Goal: Task Accomplishment & Management: Use online tool/utility

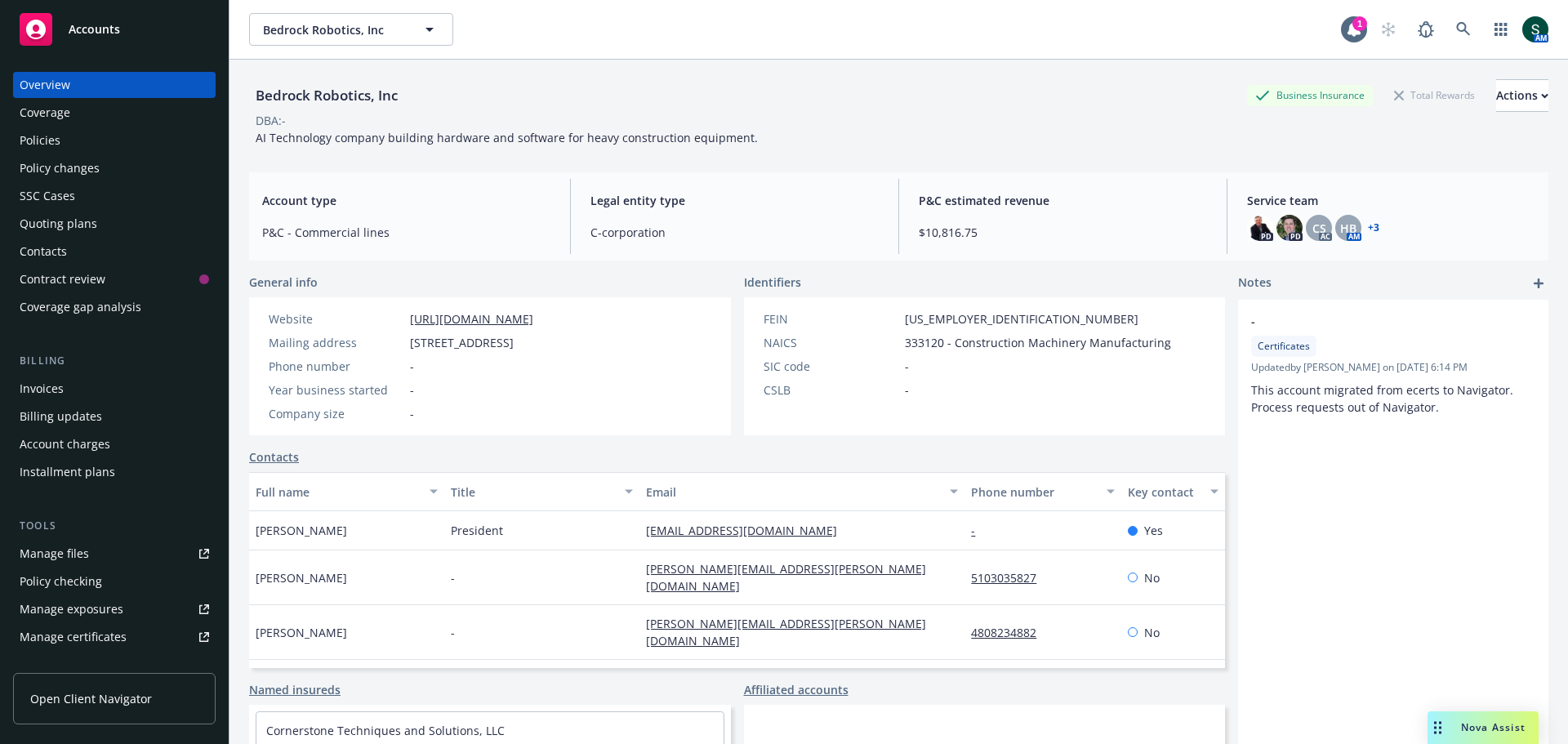
click at [53, 84] on div "Overview" at bounding box center [45, 85] width 51 height 27
click at [1448, 21] on link at bounding box center [1464, 29] width 33 height 33
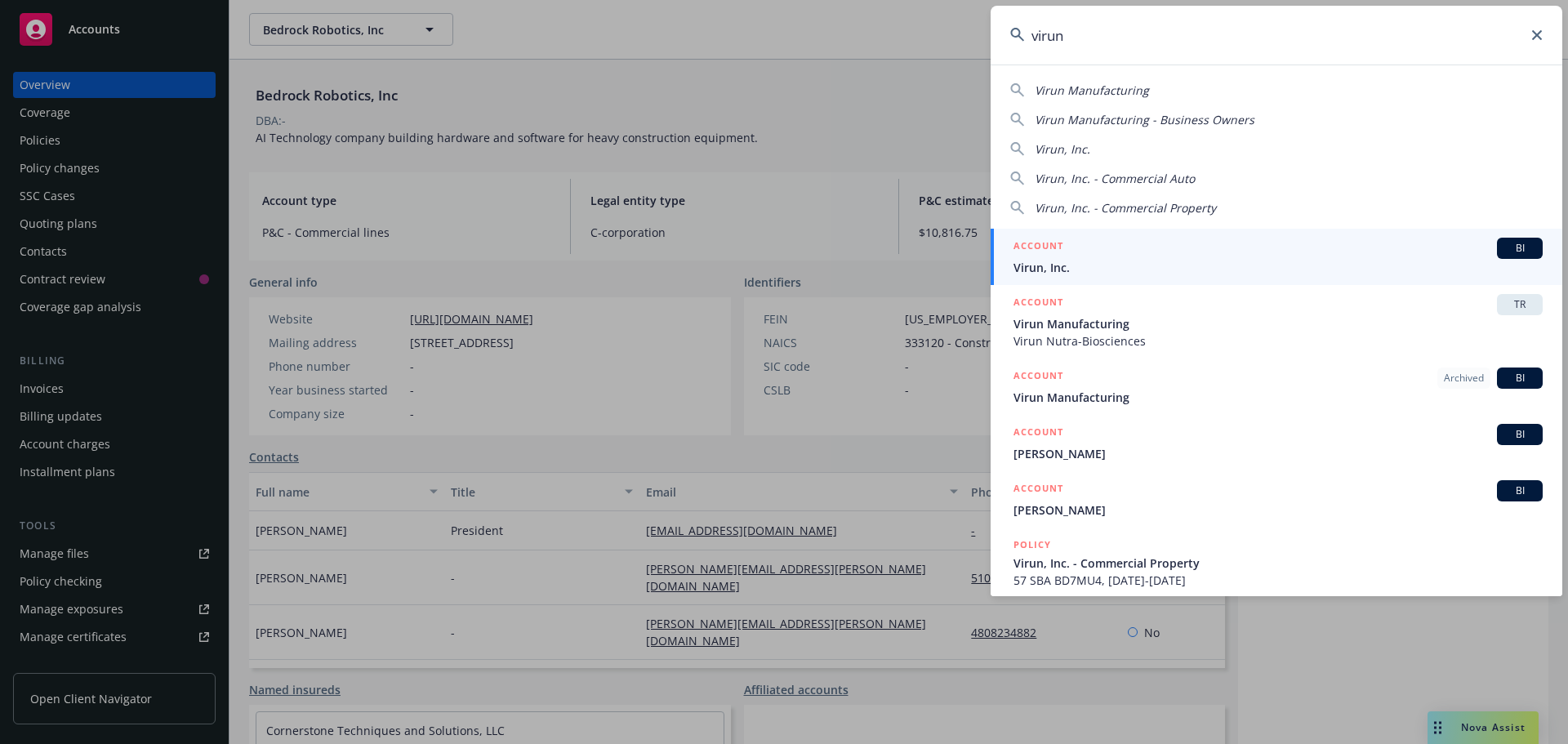
type input "virun"
click at [1033, 264] on span "Virun, Inc." at bounding box center [1278, 267] width 529 height 17
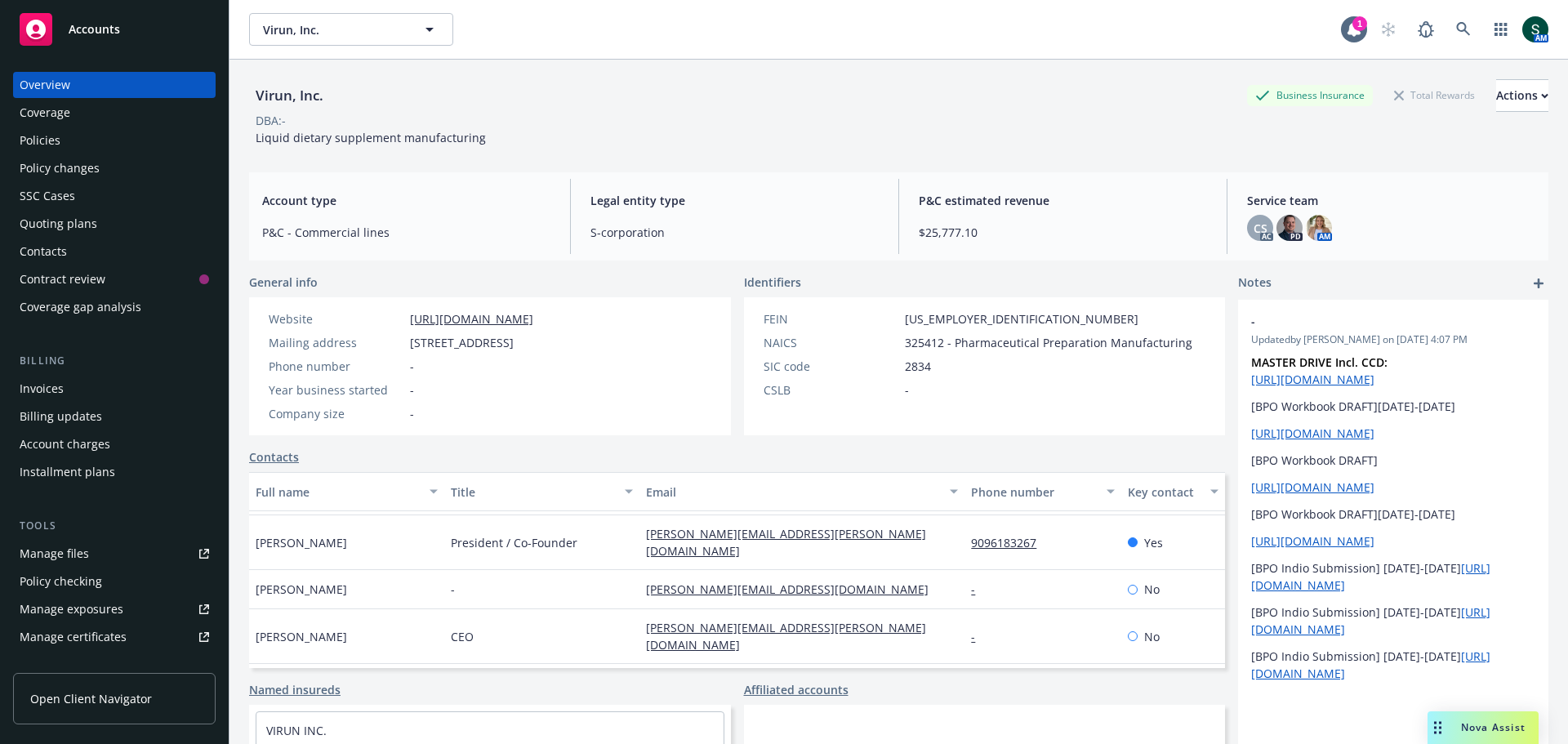
scroll to position [79, 0]
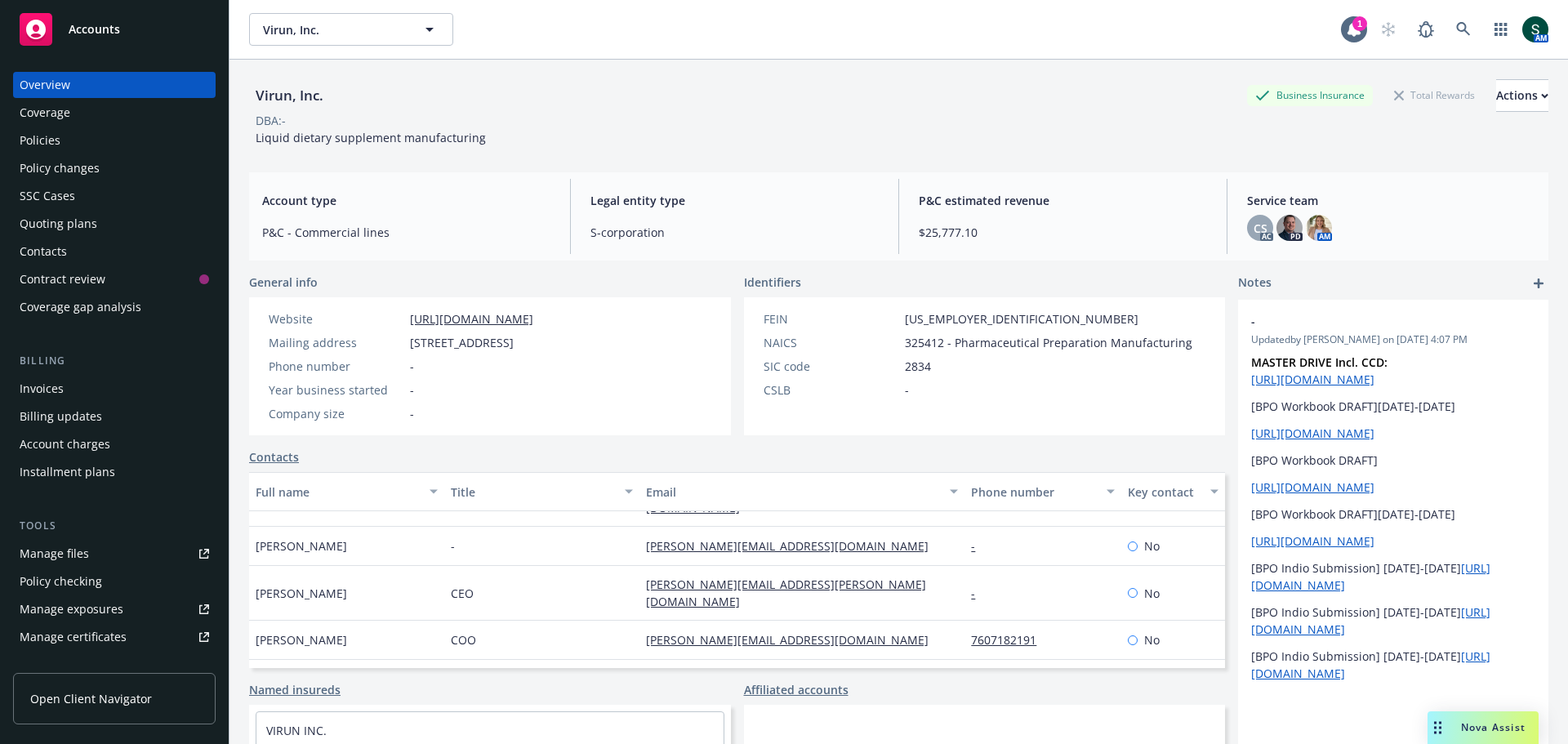
click at [121, 554] on link "Manage files" at bounding box center [114, 553] width 202 height 27
click at [39, 142] on div "Policies" at bounding box center [40, 140] width 41 height 27
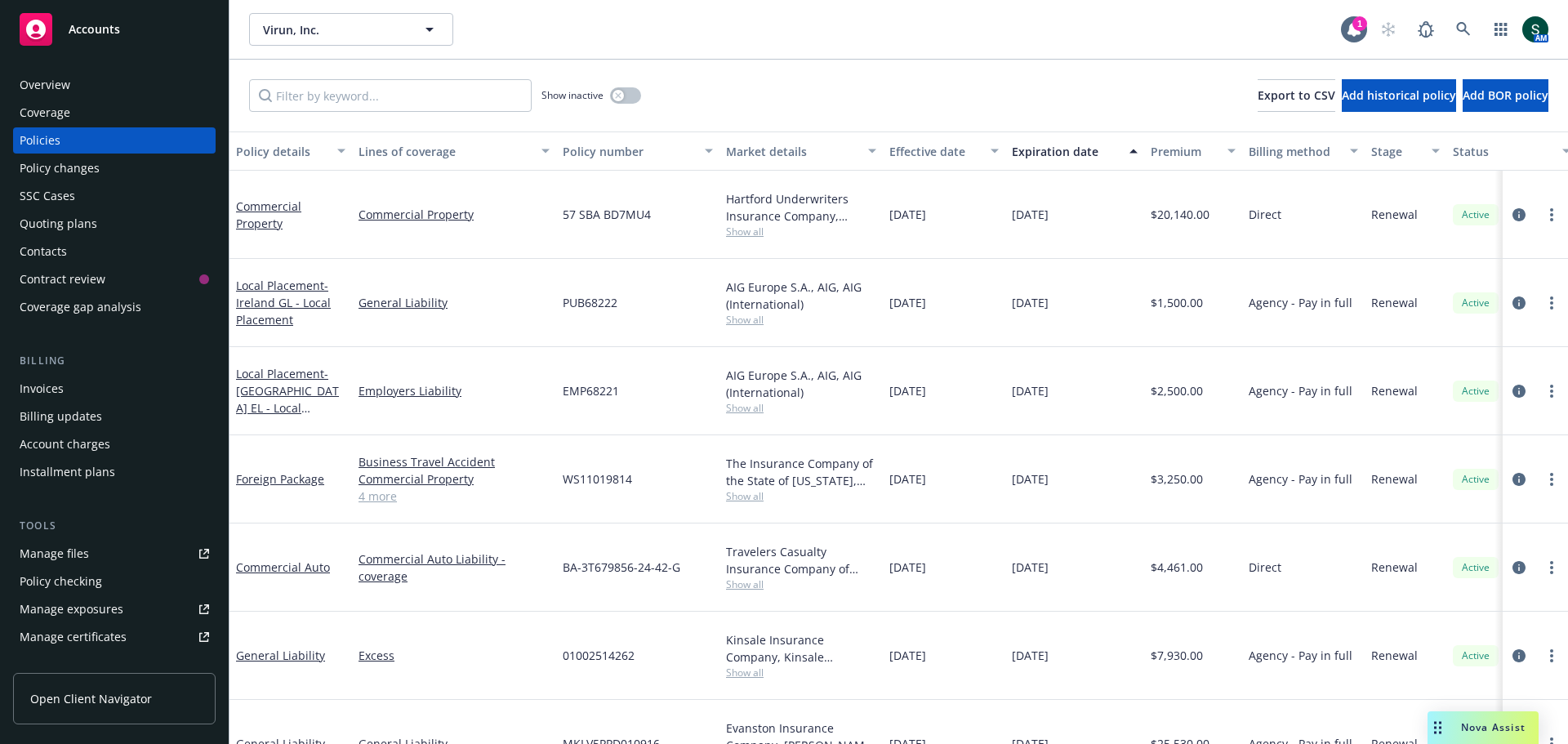
click at [78, 142] on div "Policies" at bounding box center [114, 140] width 189 height 27
click at [106, 25] on span "Accounts" at bounding box center [94, 29] width 51 height 13
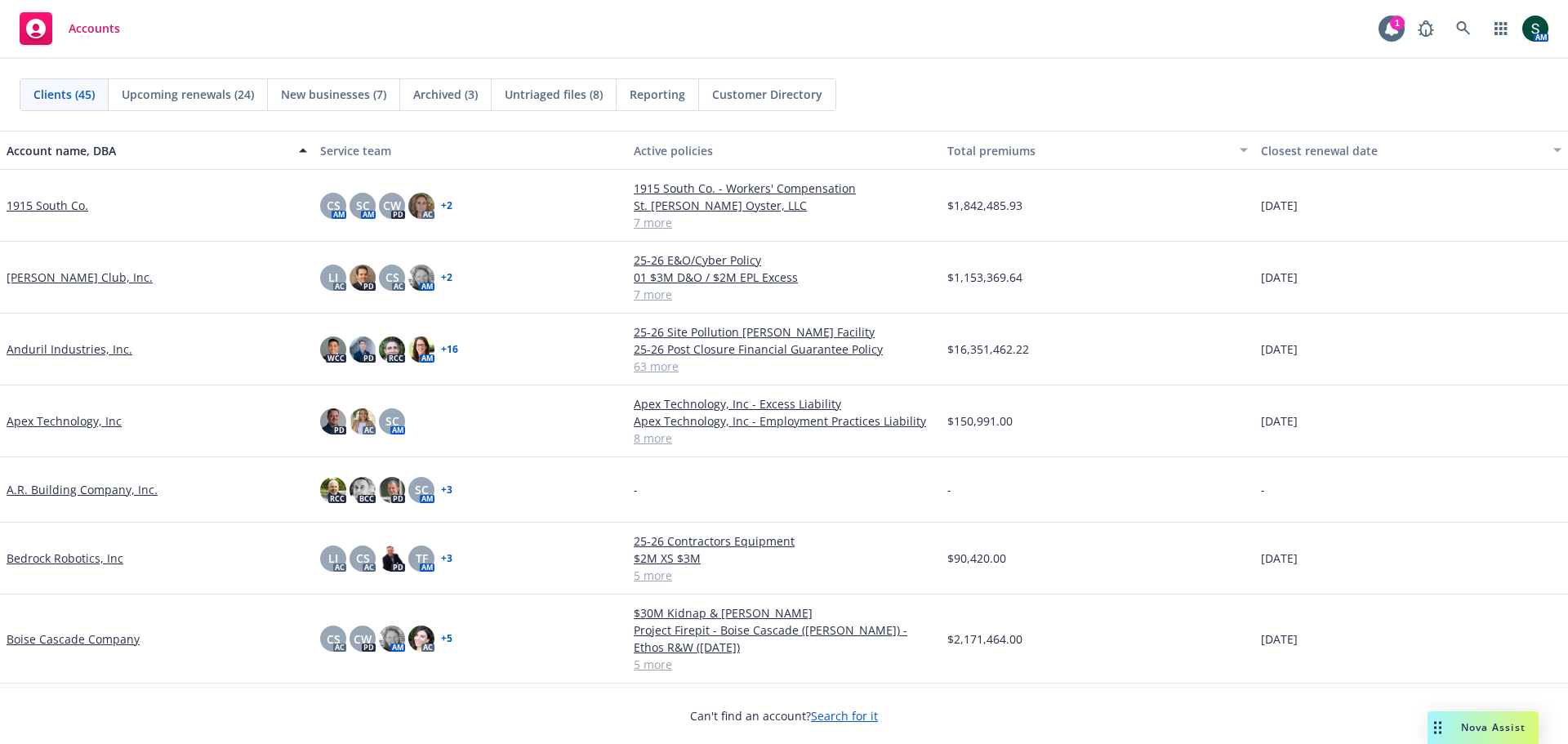
scroll to position [81, 0]
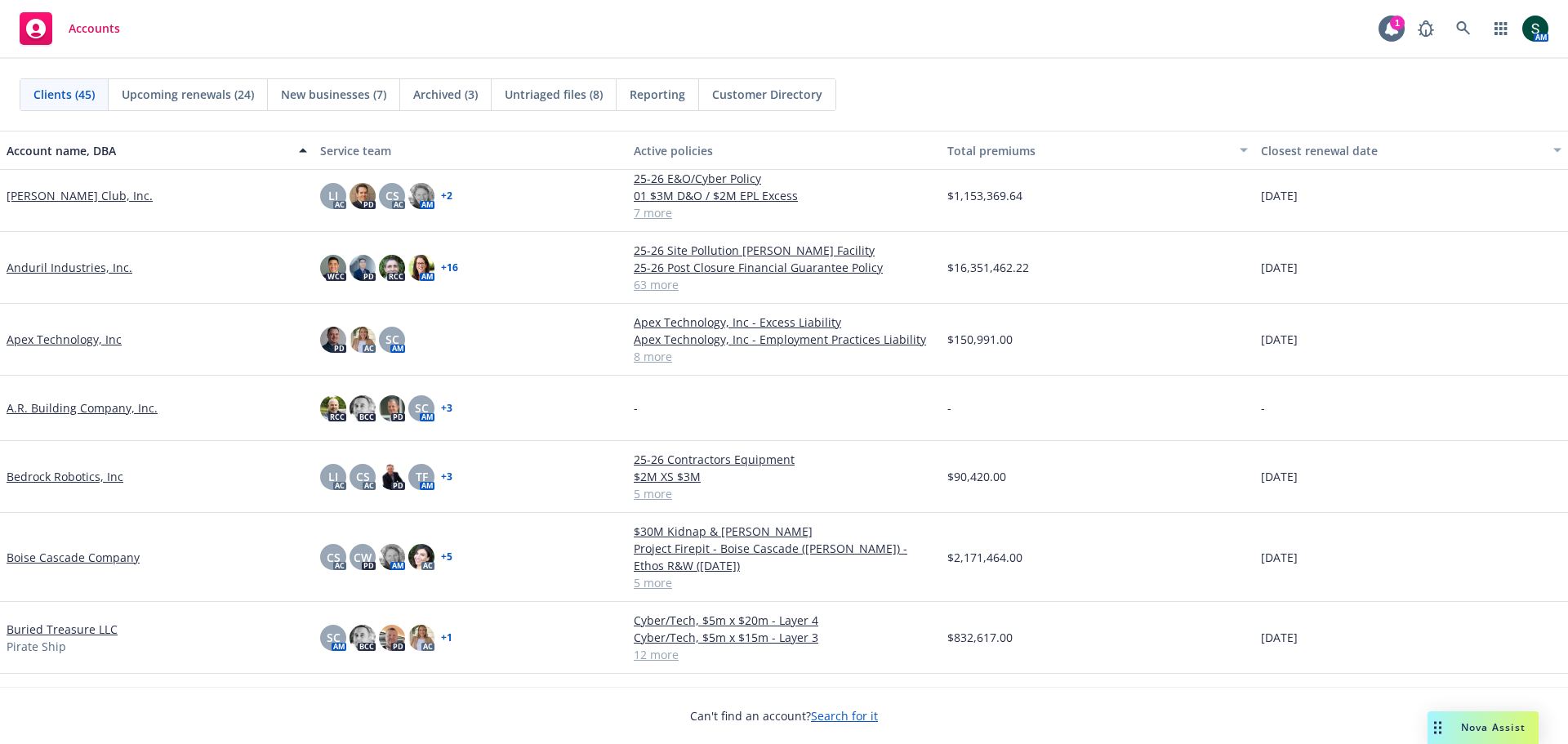
click at [81, 478] on link "Bedrock Robotics, Inc" at bounding box center [65, 476] width 116 height 17
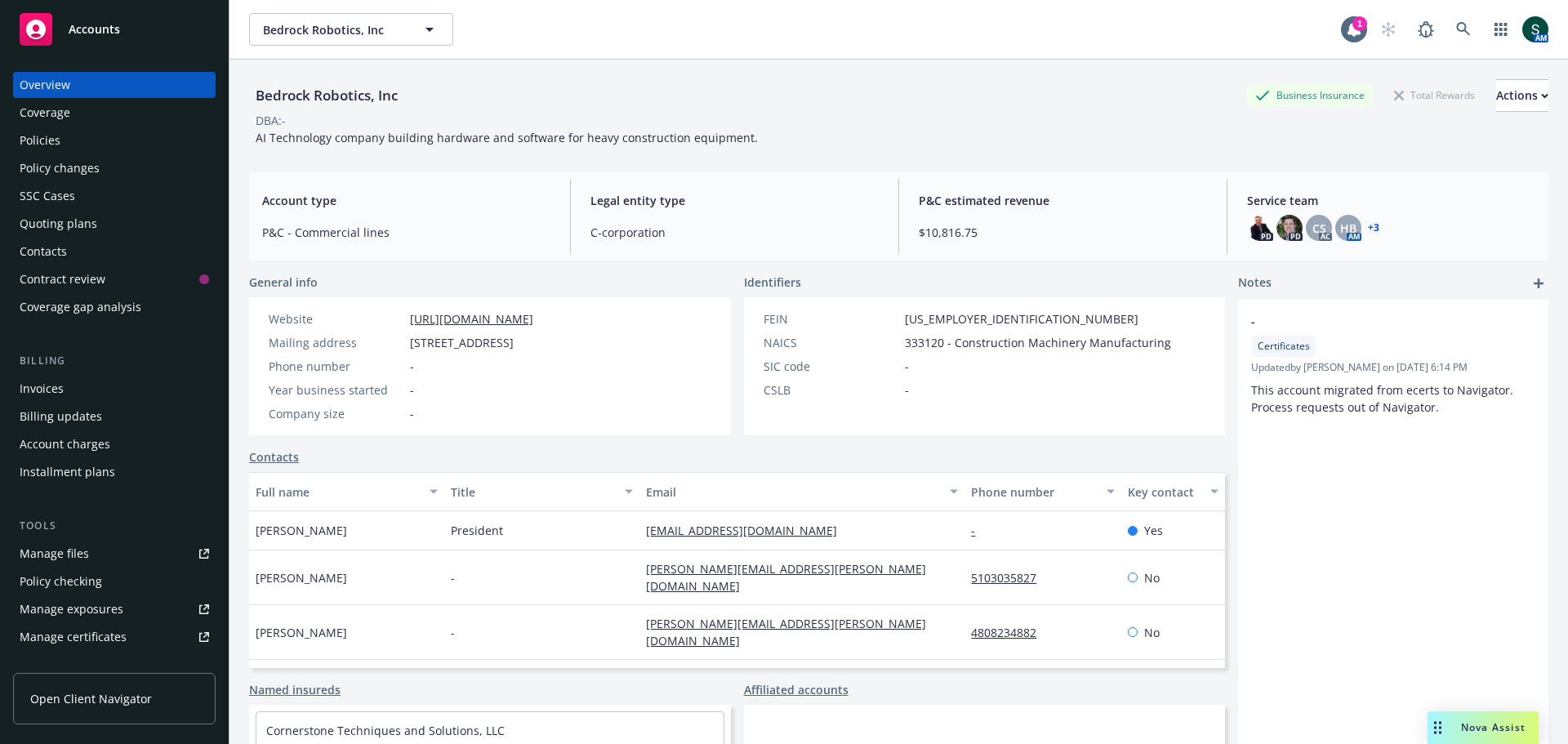
click at [57, 139] on div "Policies" at bounding box center [40, 140] width 41 height 27
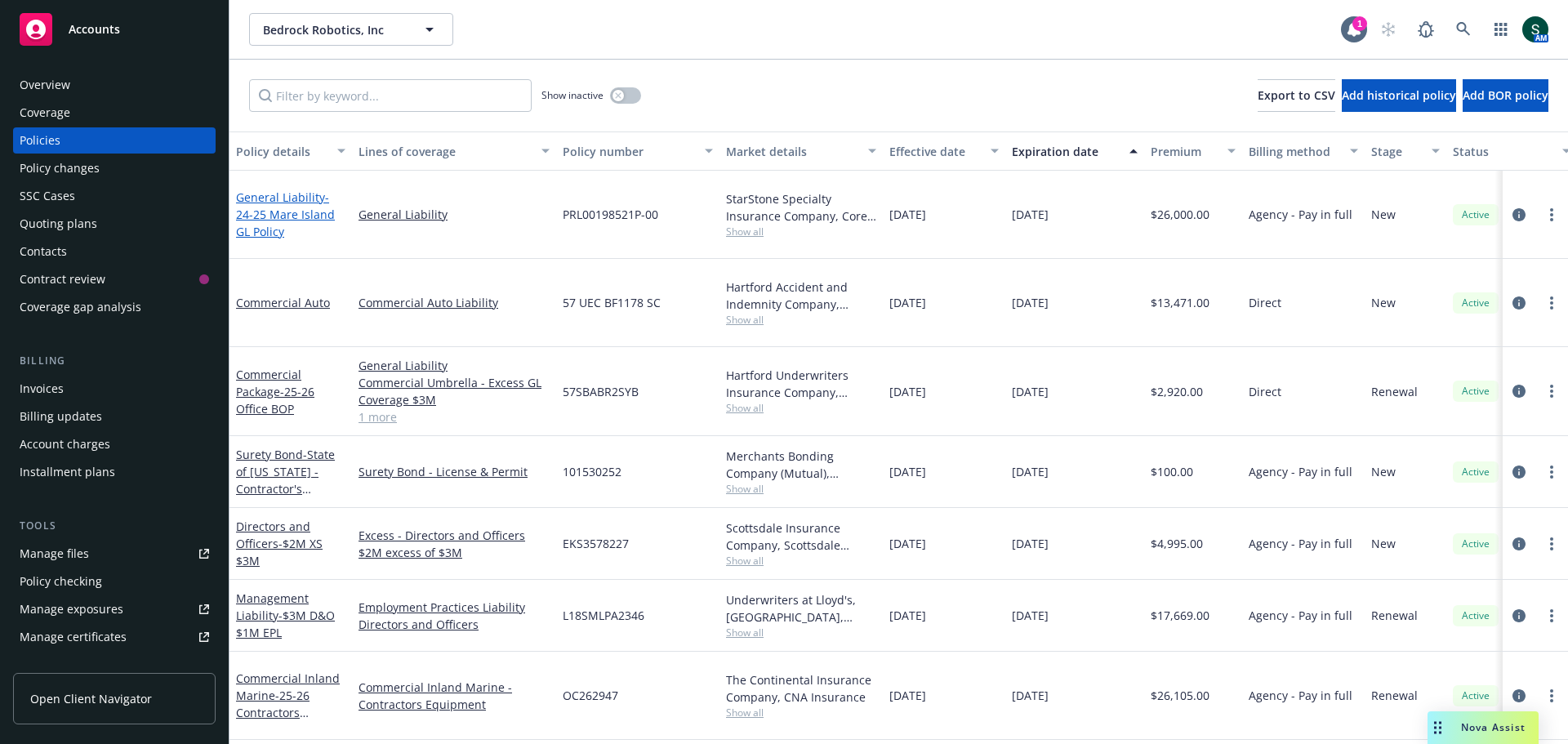
click at [321, 209] on span "- 24-25 Mare Island GL Policy" at bounding box center [285, 214] width 98 height 50
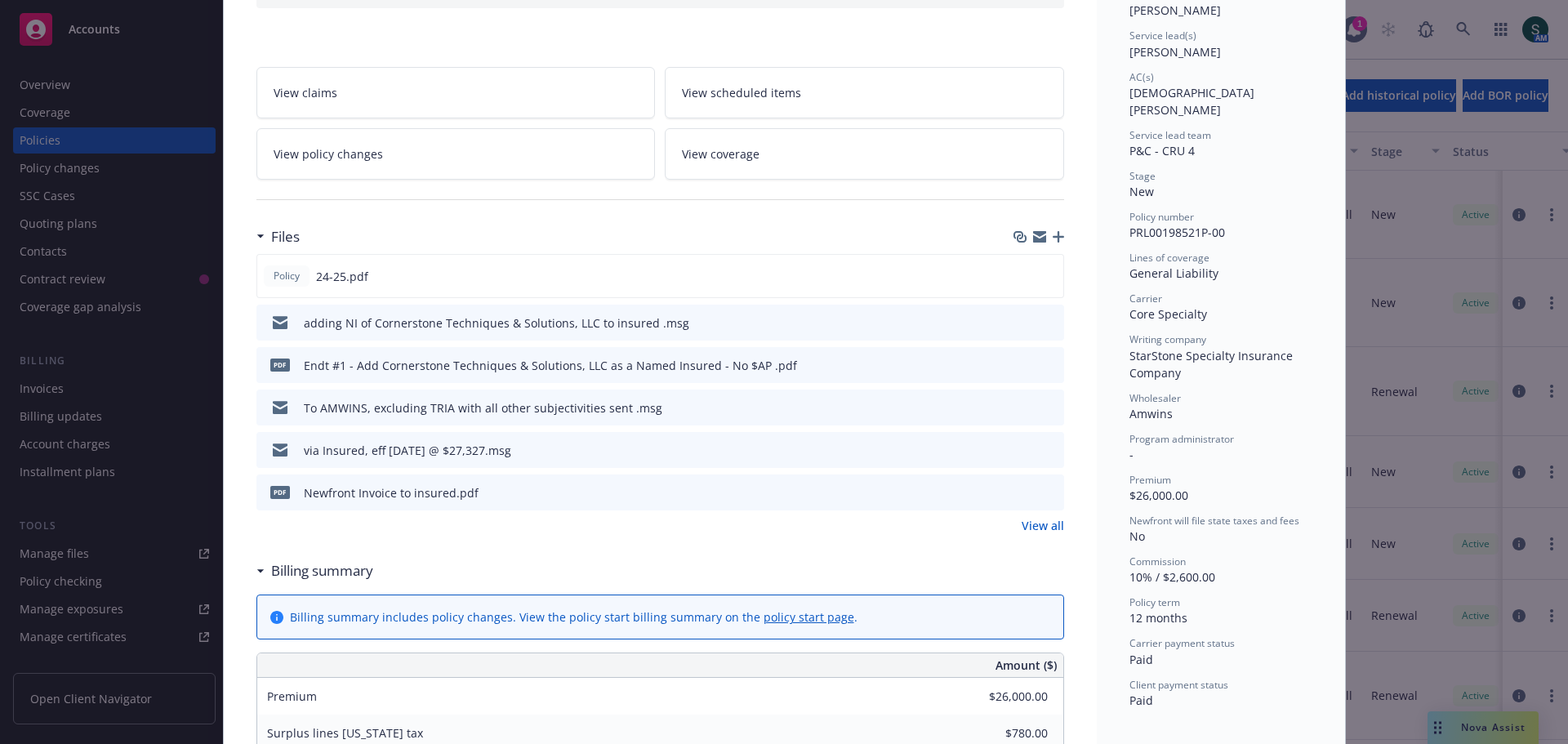
scroll to position [245, 0]
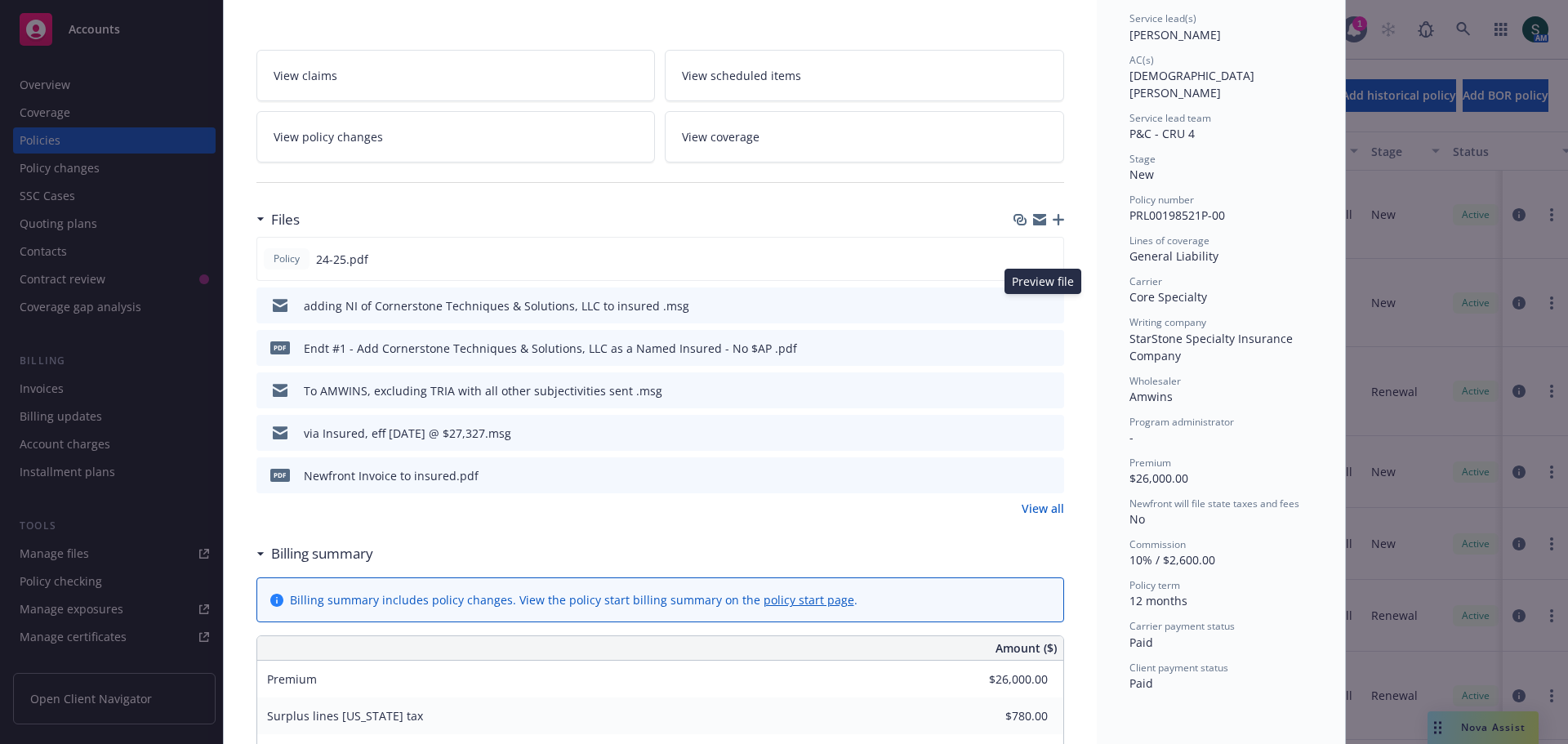
click at [1043, 305] on icon "preview file" at bounding box center [1048, 304] width 15 height 11
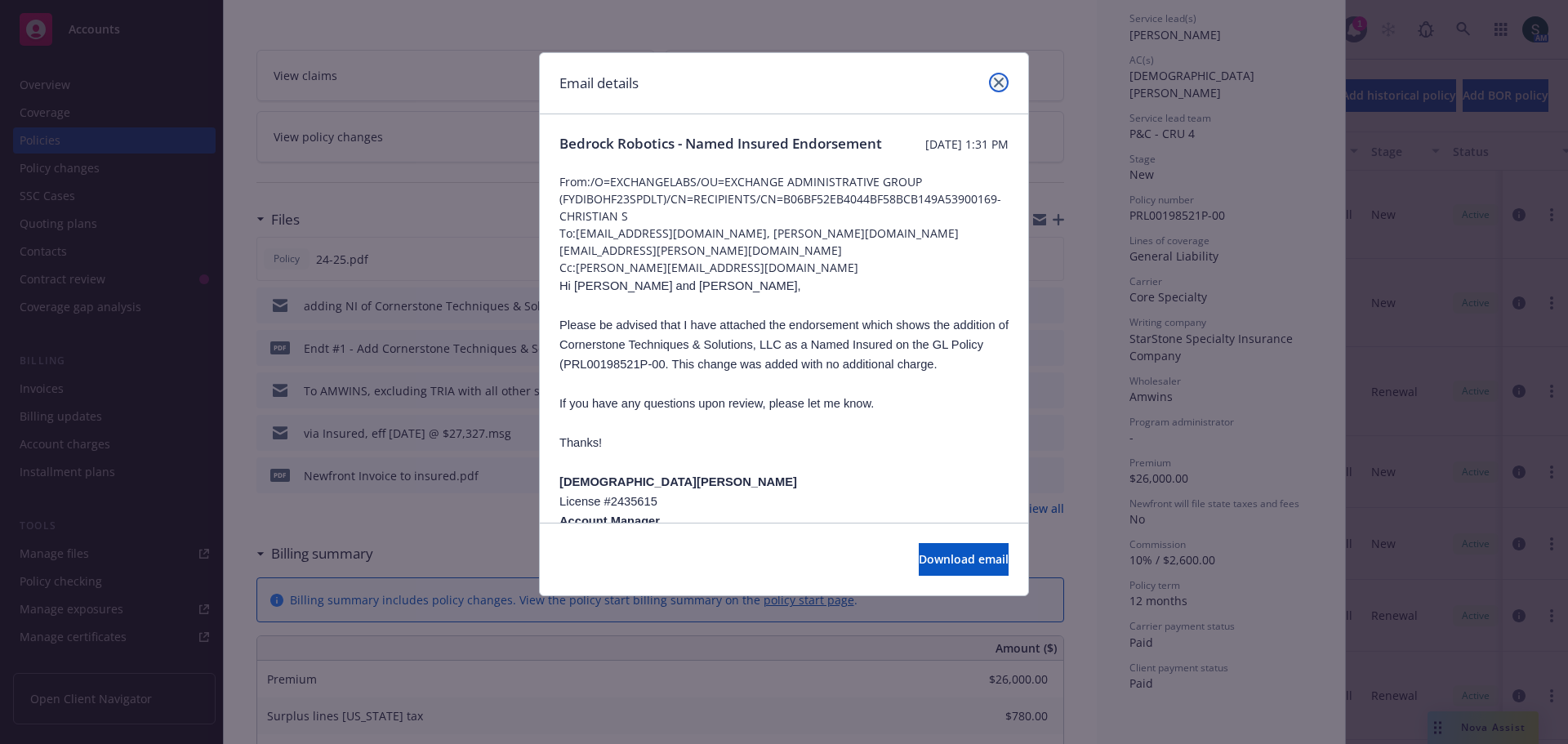
click at [998, 79] on icon "close" at bounding box center [998, 82] width 9 height 9
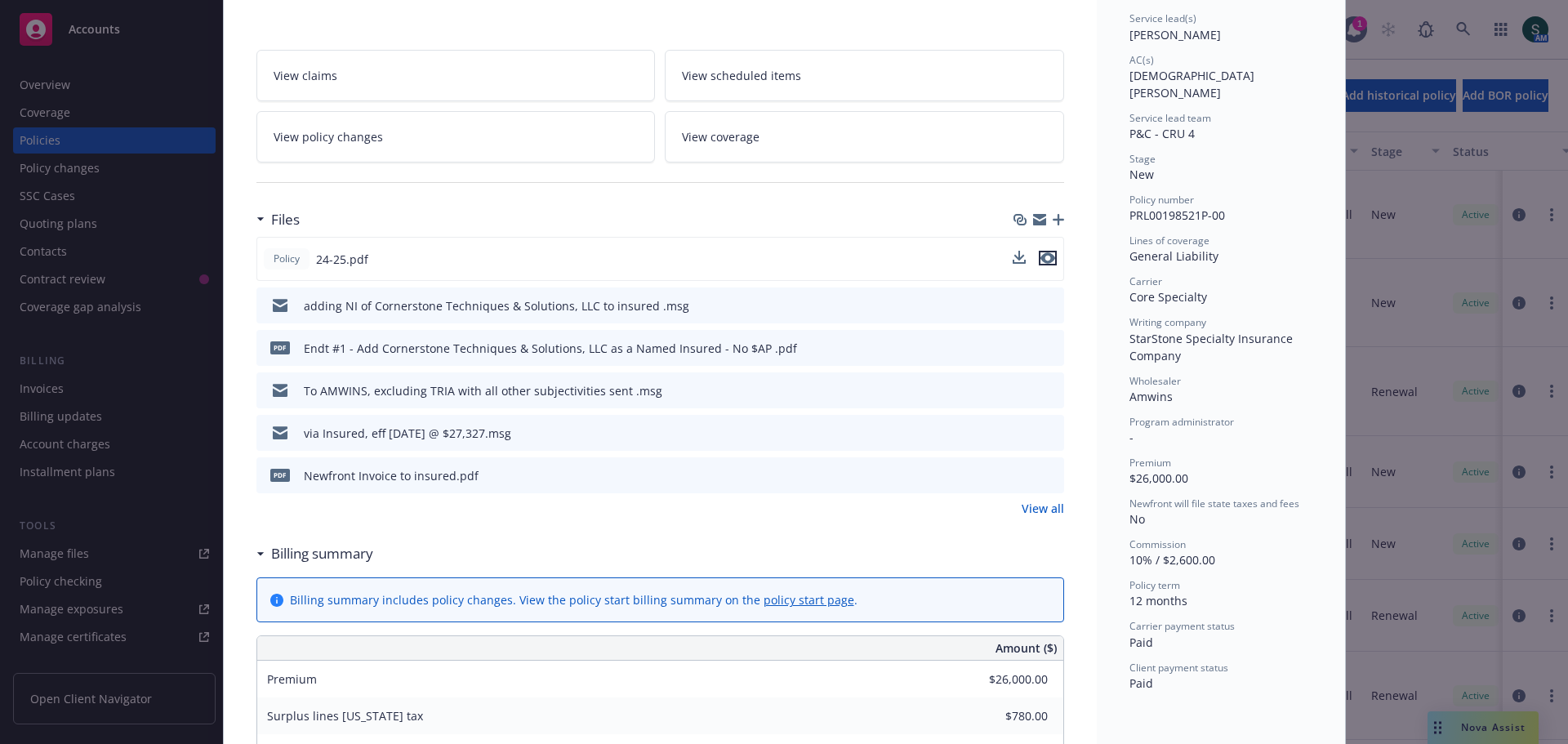
click at [1042, 254] on icon "preview file" at bounding box center [1047, 258] width 15 height 11
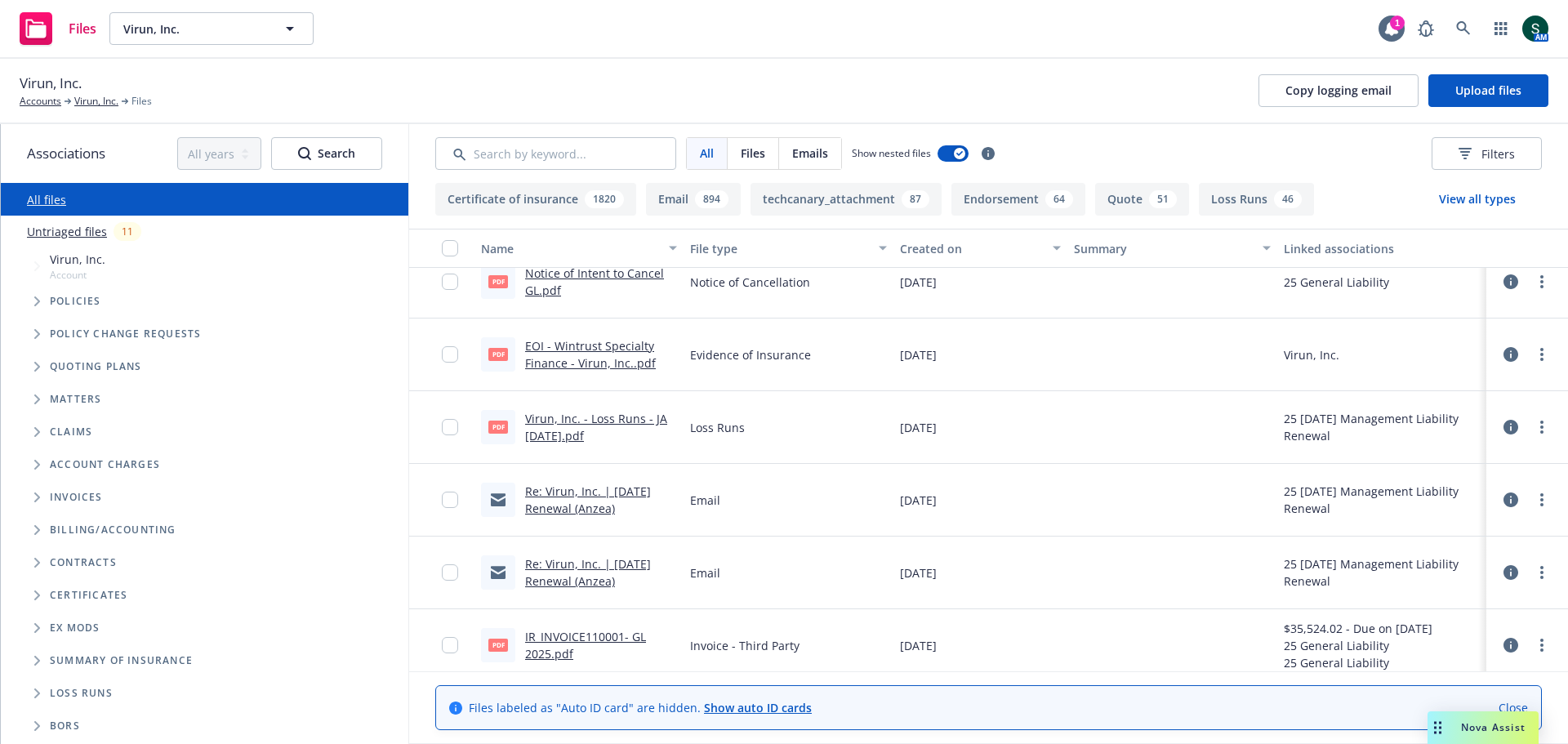
scroll to position [3347, 0]
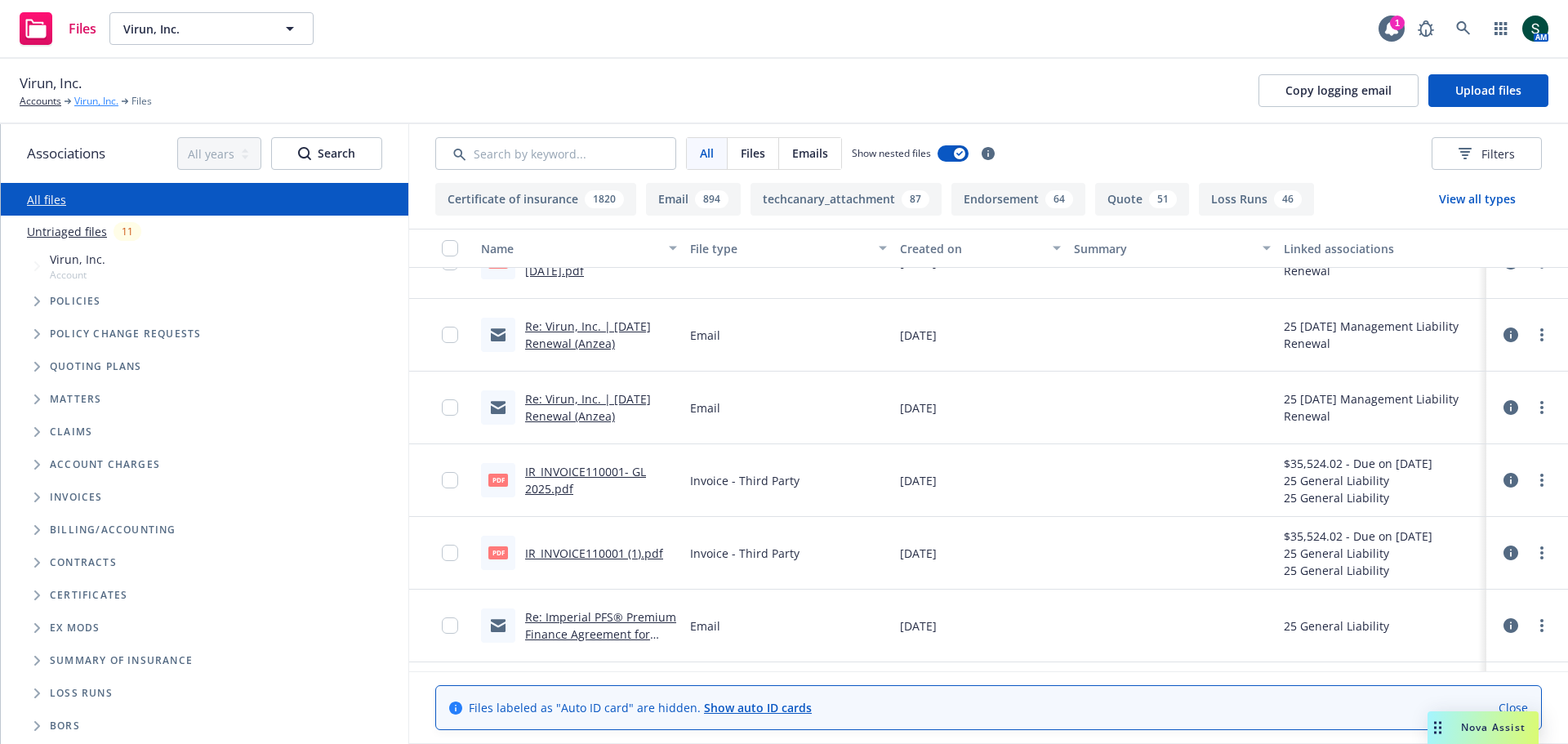
click at [86, 101] on link "Virun, Inc." at bounding box center [96, 101] width 44 height 15
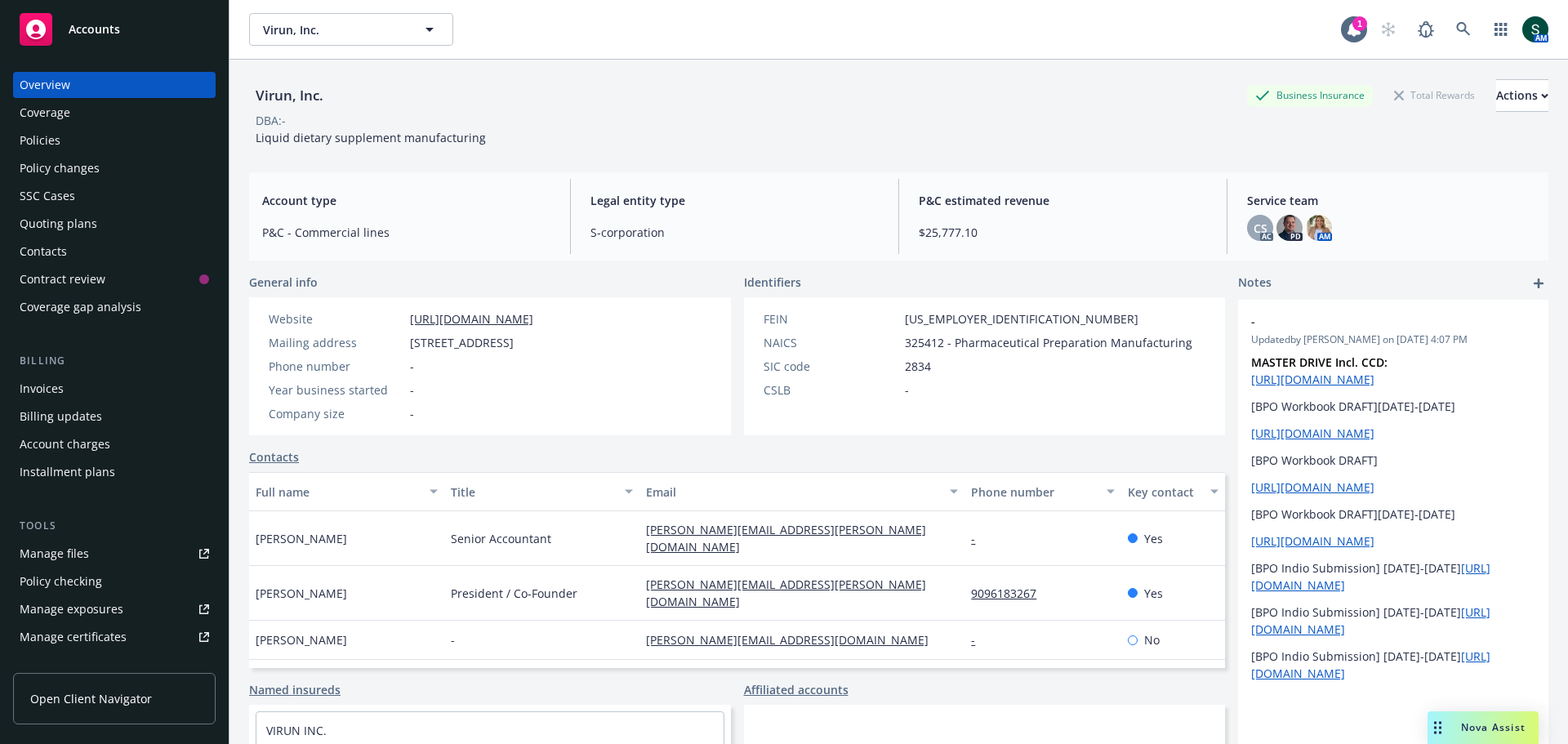
click at [88, 226] on div "Quoting plans" at bounding box center [58, 223] width 78 height 27
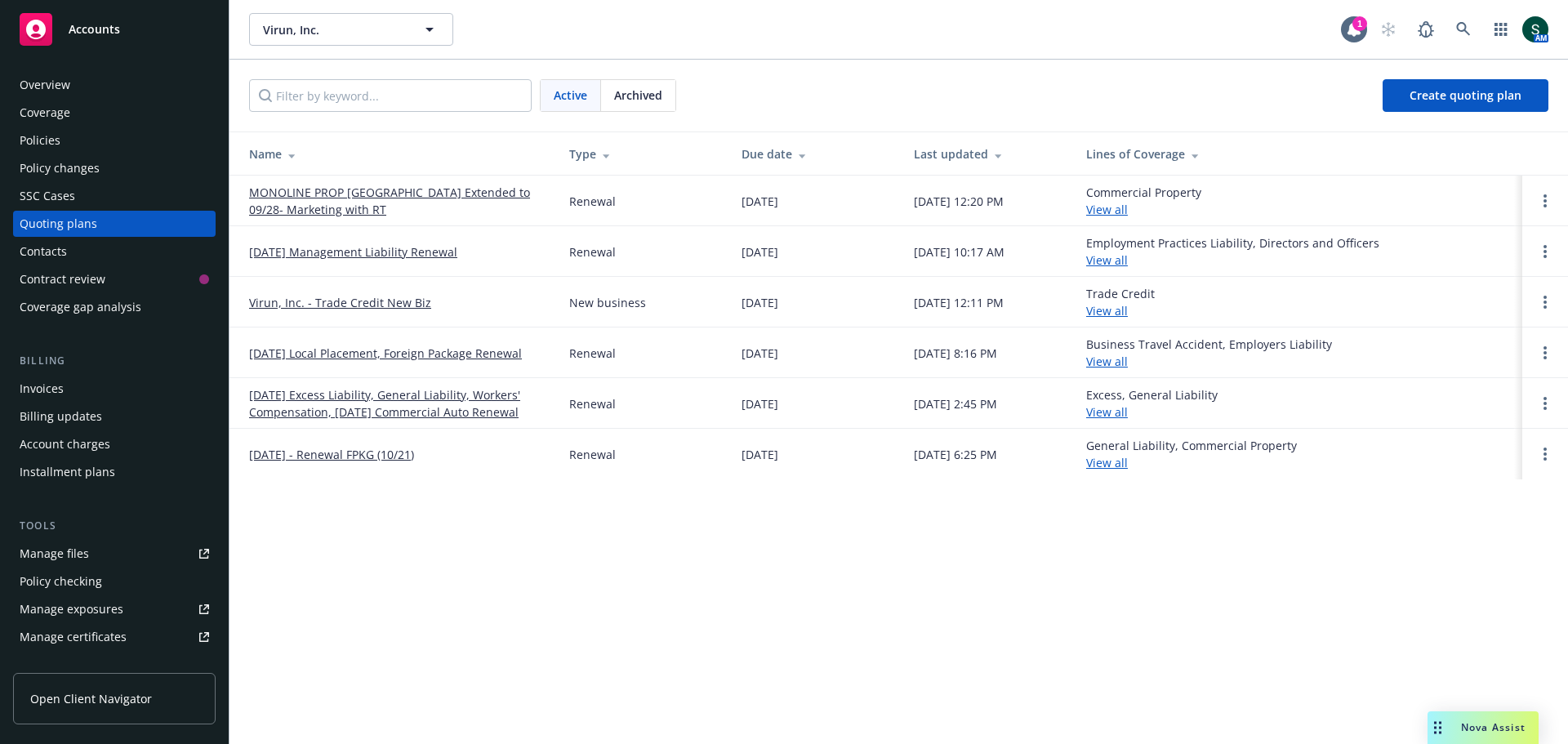
click at [367, 199] on link "MONOLINE PROP Hartford Extended to 09/28- Marketing with RT" at bounding box center [396, 201] width 294 height 34
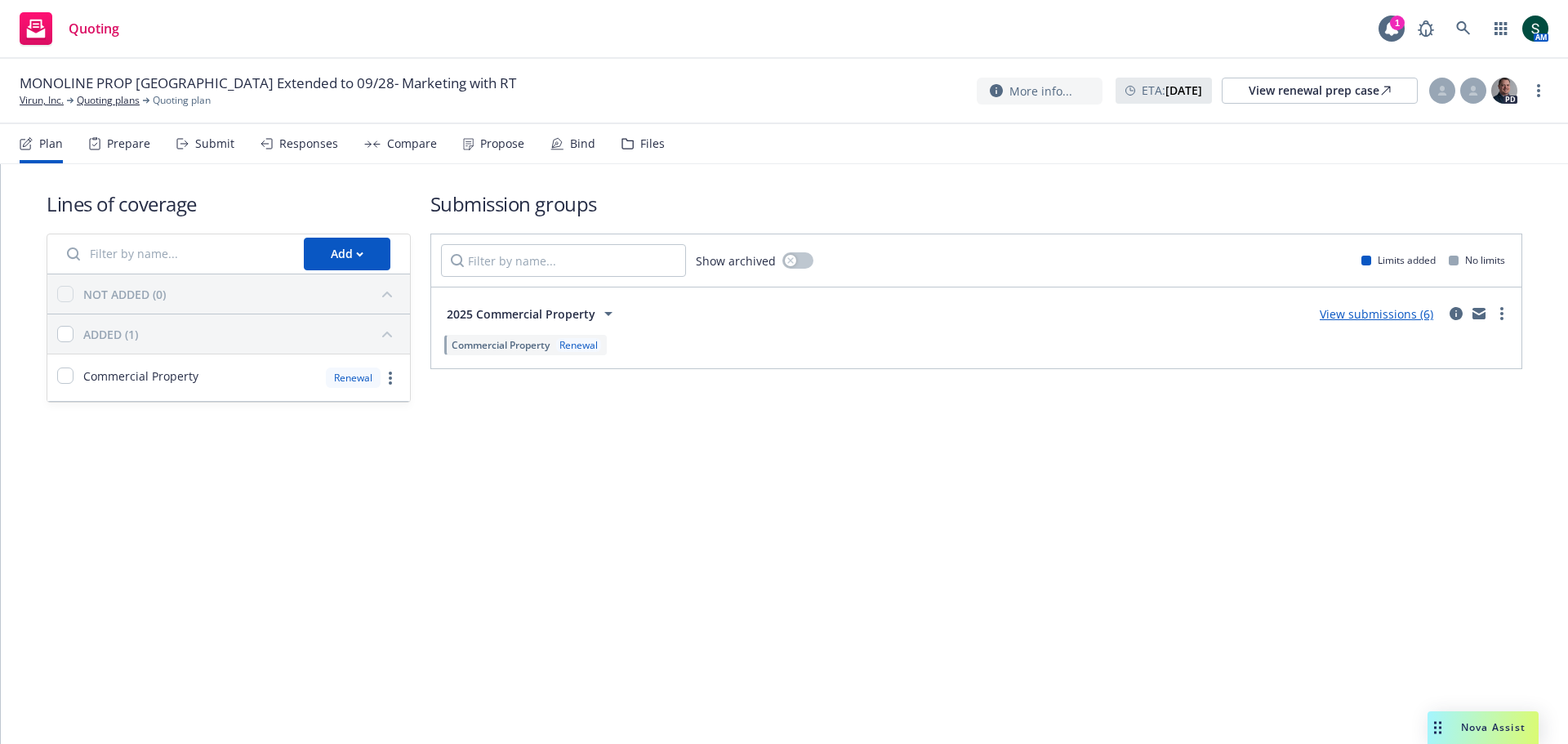
click at [1397, 314] on link "View submissions (6)" at bounding box center [1376, 314] width 114 height 15
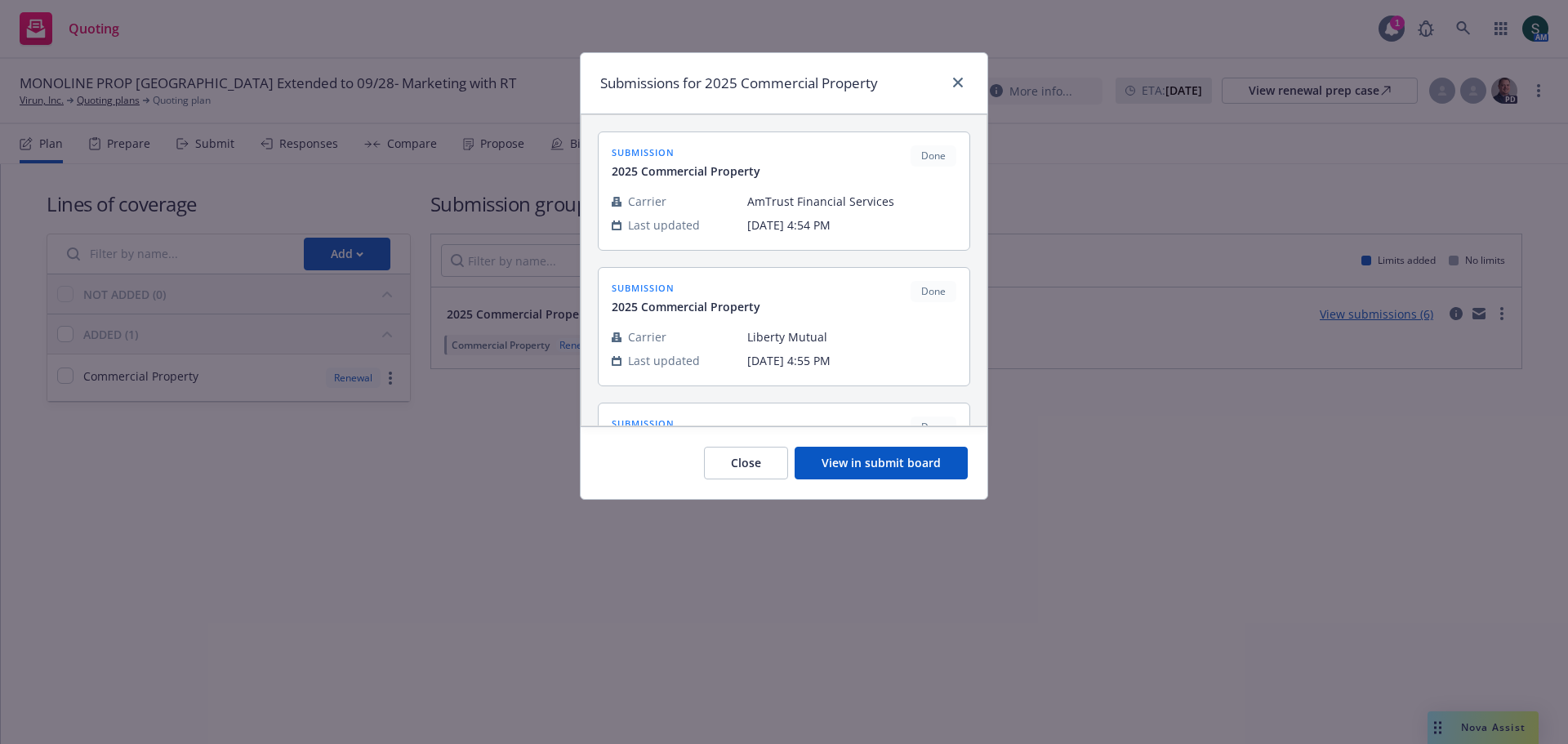
click at [852, 465] on button "View in submit board" at bounding box center [881, 463] width 173 height 33
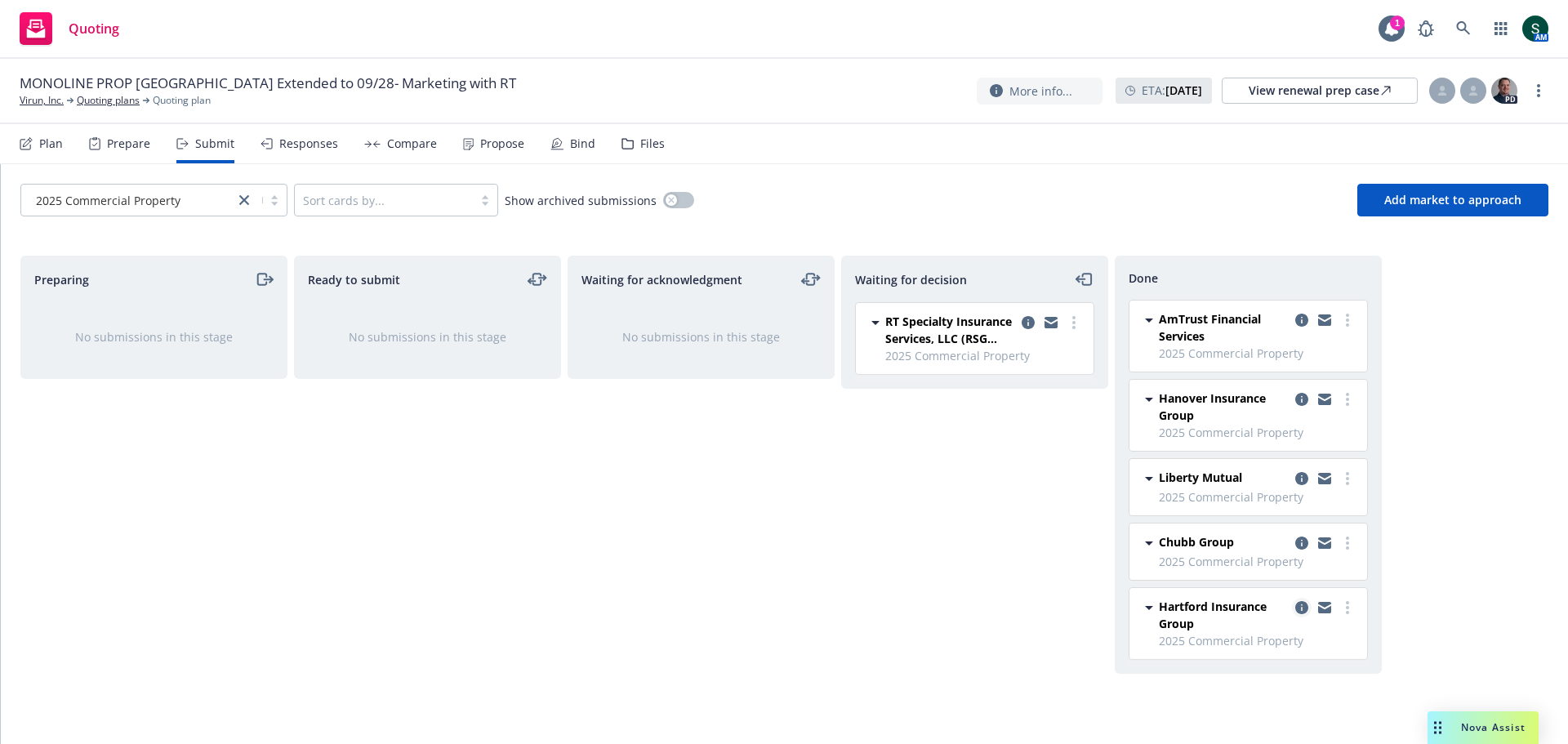
click at [1301, 602] on icon "copy logging email" at bounding box center [1301, 607] width 13 height 13
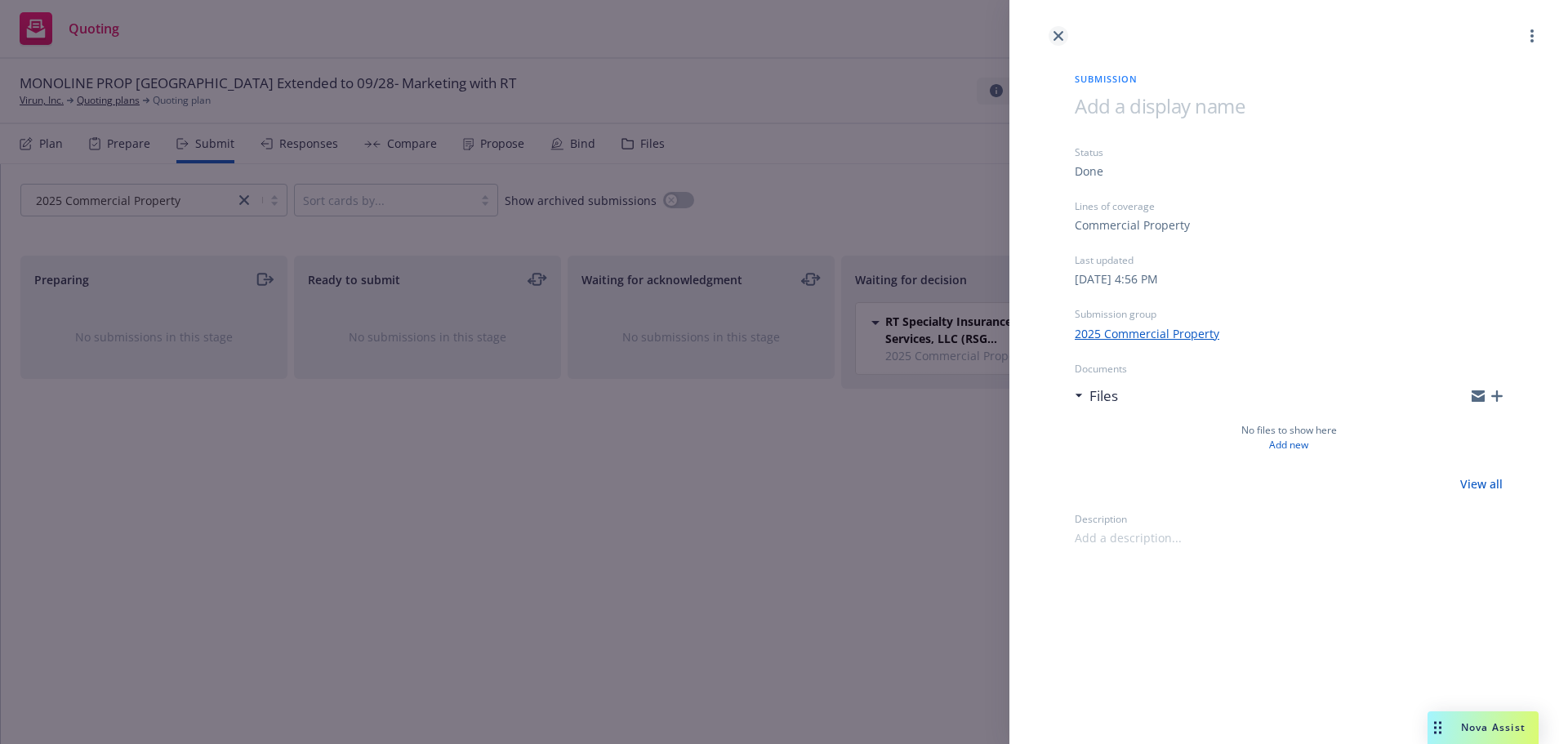
click at [1061, 39] on icon "close" at bounding box center [1058, 35] width 9 height 9
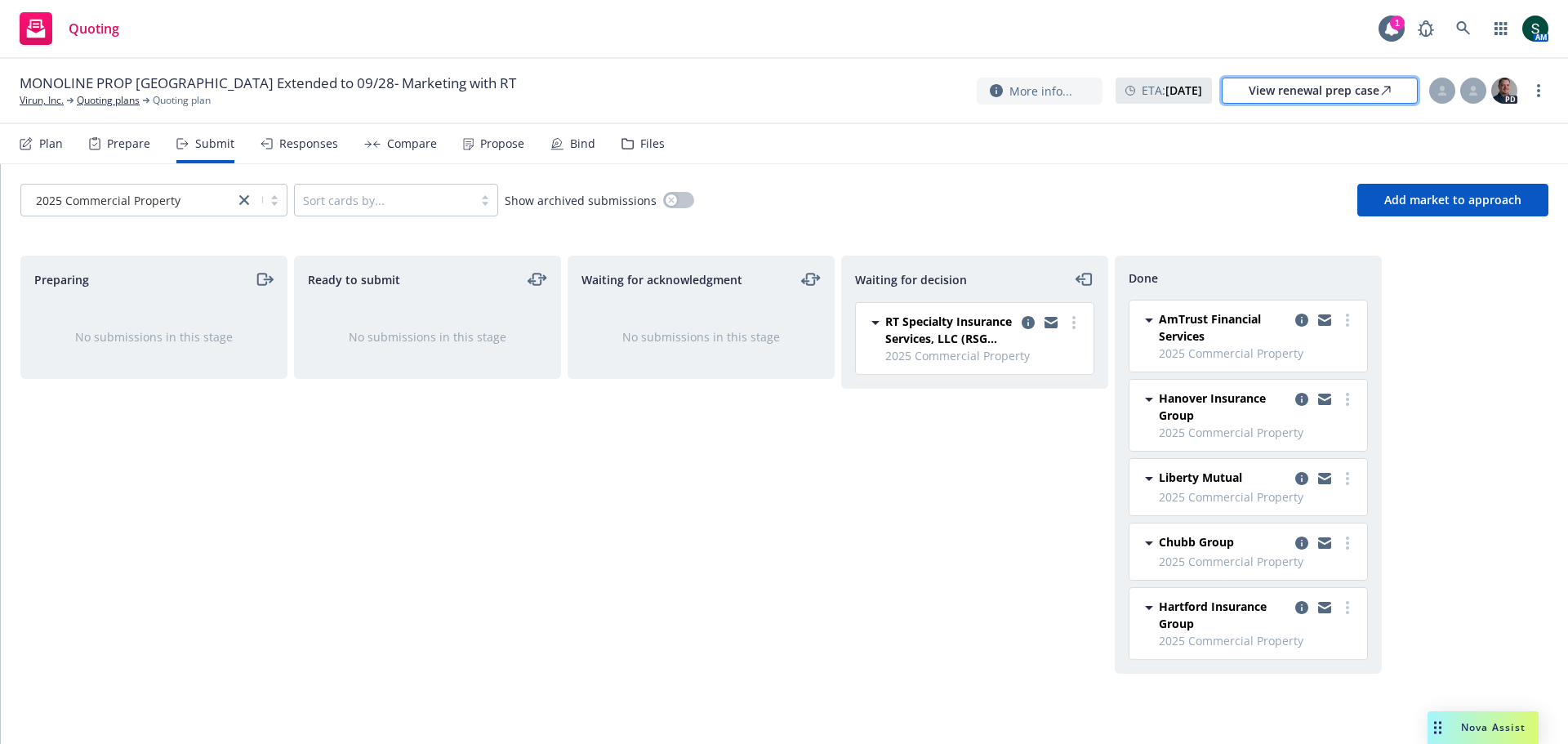
click at [1348, 80] on div "View renewal prep case" at bounding box center [1320, 91] width 142 height 25
